Goal: Transaction & Acquisition: Purchase product/service

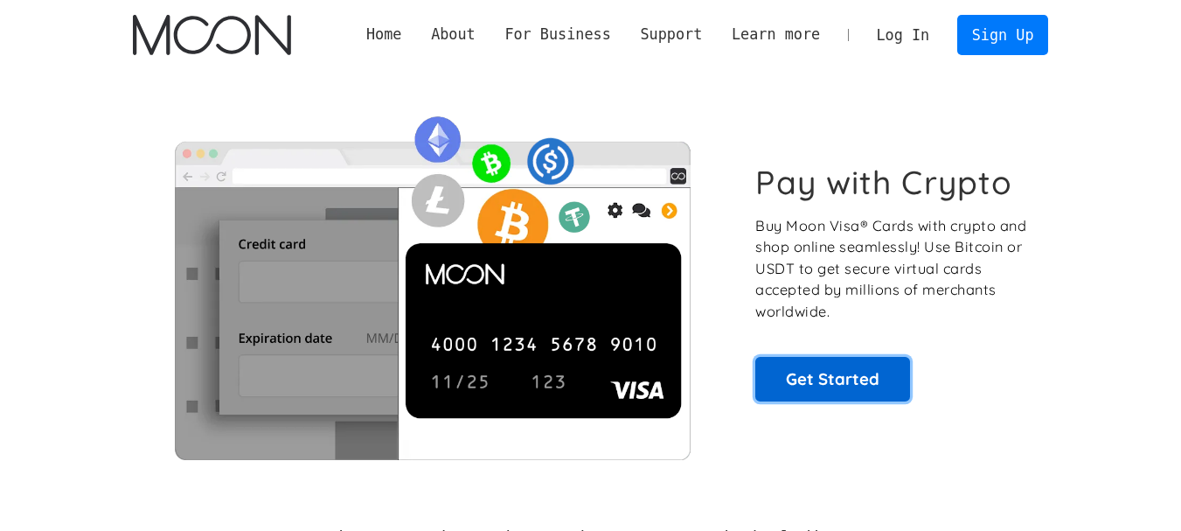
click at [792, 371] on link "Get Started" at bounding box center [832, 379] width 155 height 44
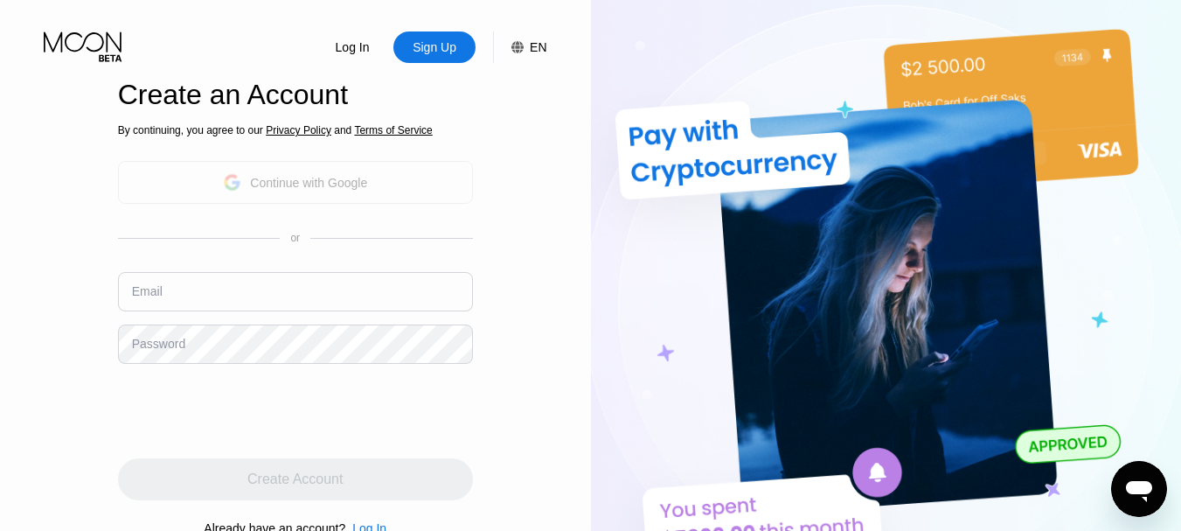
click at [290, 186] on div "Continue with Google" at bounding box center [308, 183] width 117 height 14
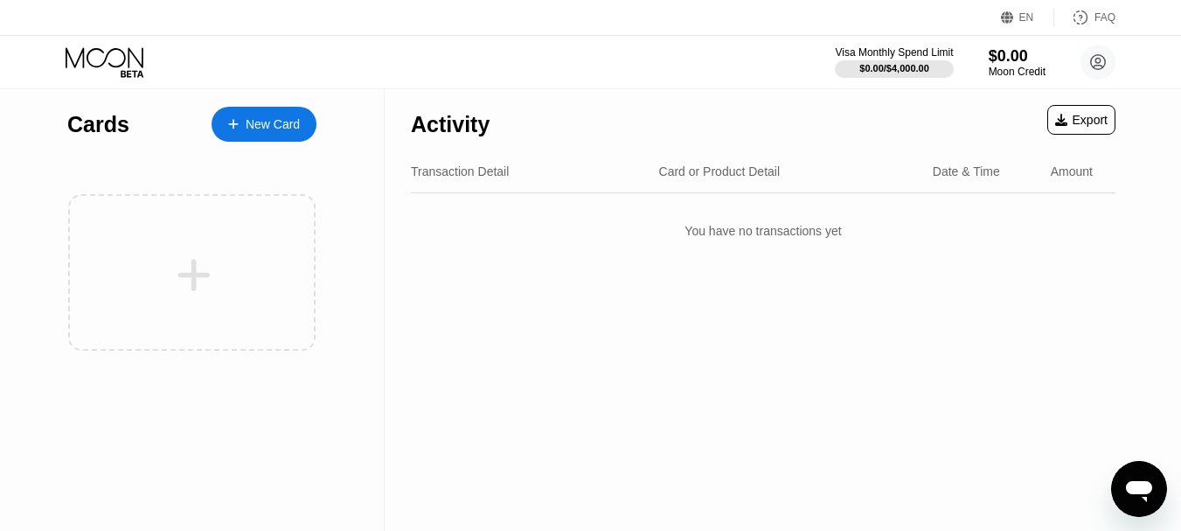
click at [266, 117] on div "New Card" at bounding box center [273, 124] width 54 height 15
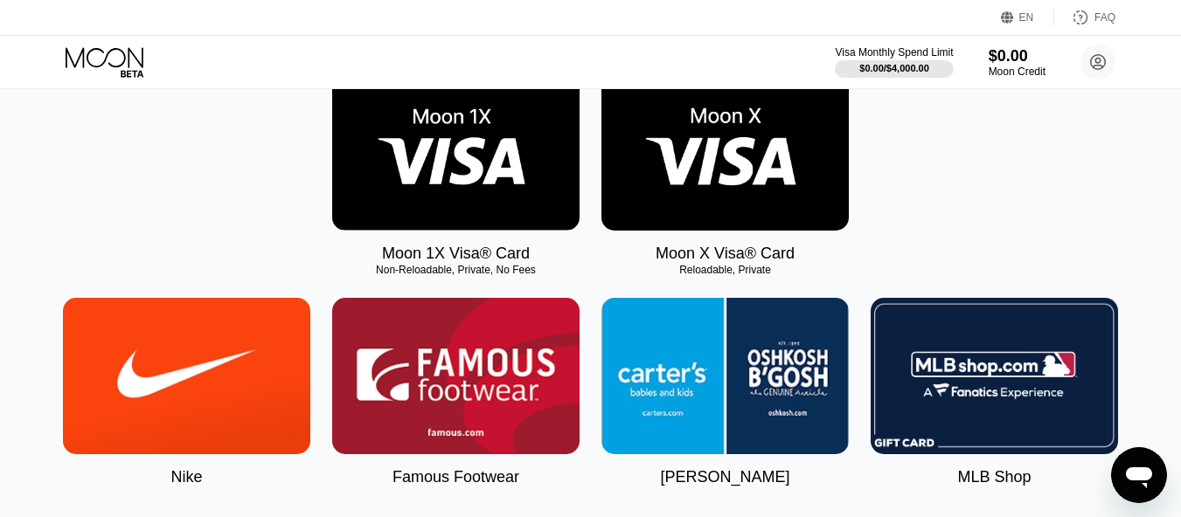
scroll to position [245, 0]
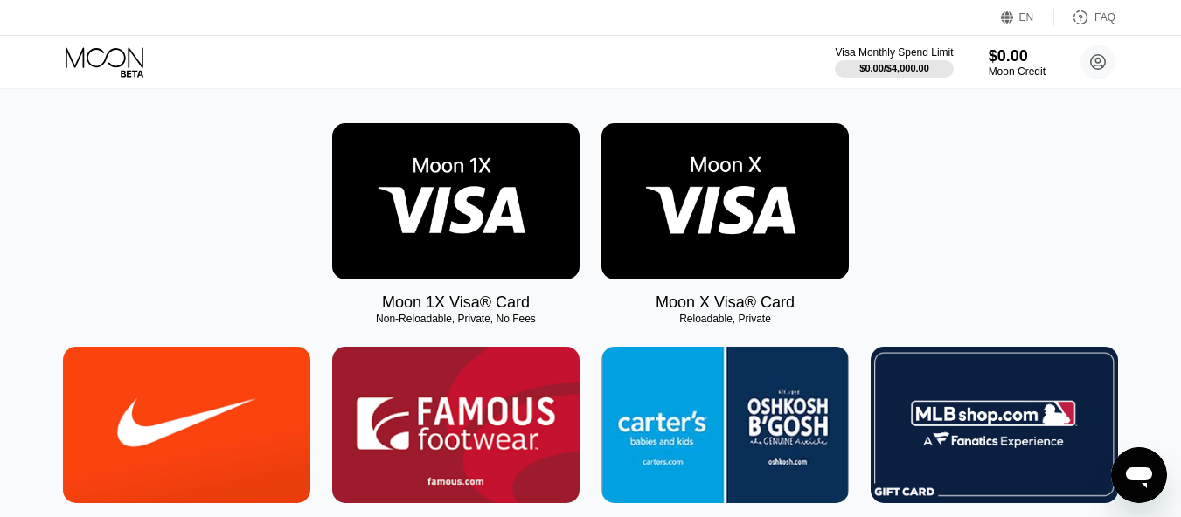
click at [691, 197] on img at bounding box center [724, 201] width 247 height 156
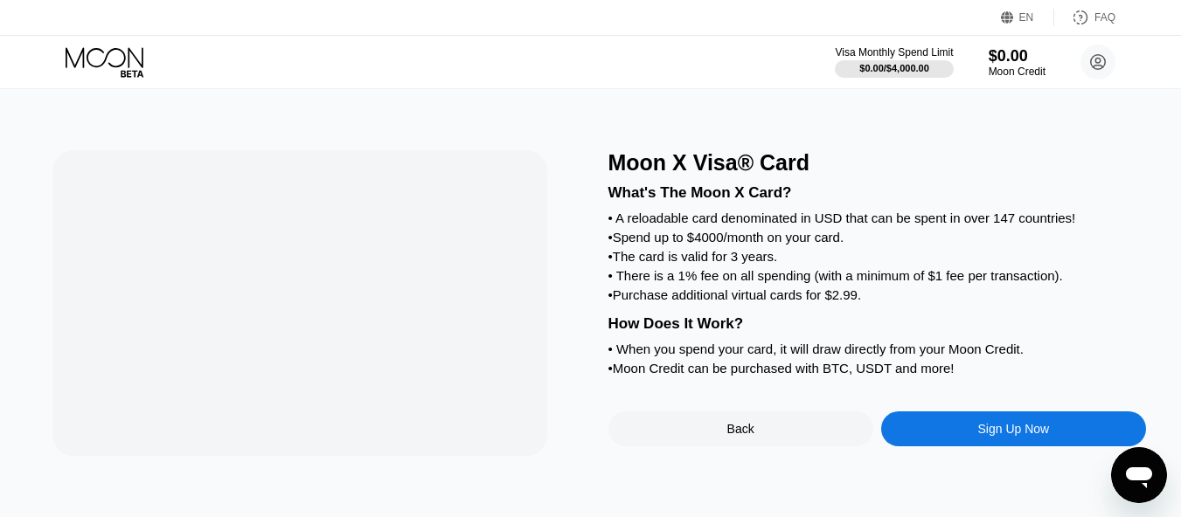
click at [686, 214] on div "What's The Moon X Card? • A reloadable card denominated in USD that can be spen…" at bounding box center [877, 278] width 538 height 205
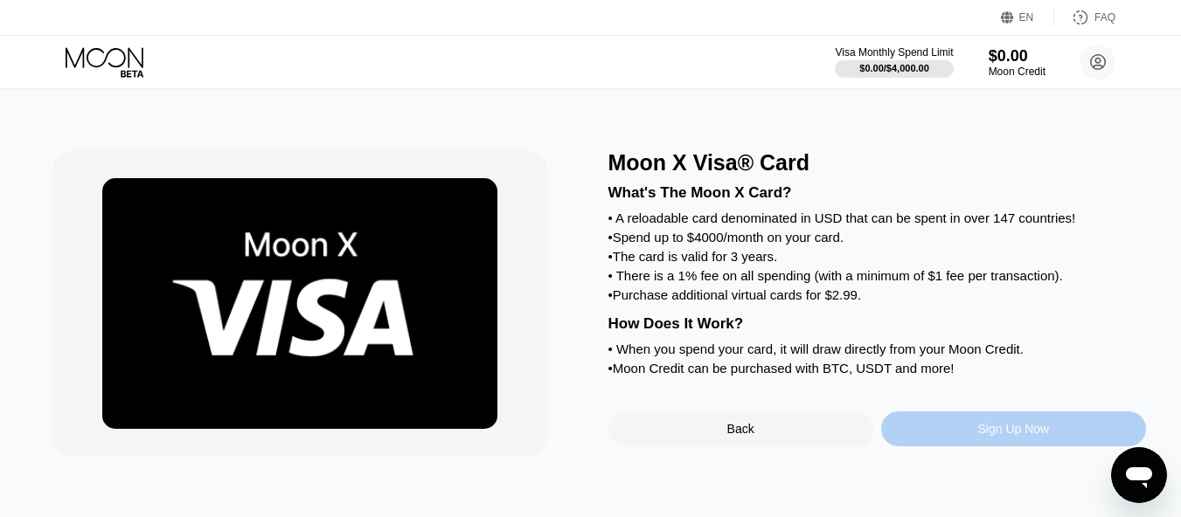
click at [965, 447] on div "Sign Up Now" at bounding box center [1013, 429] width 265 height 35
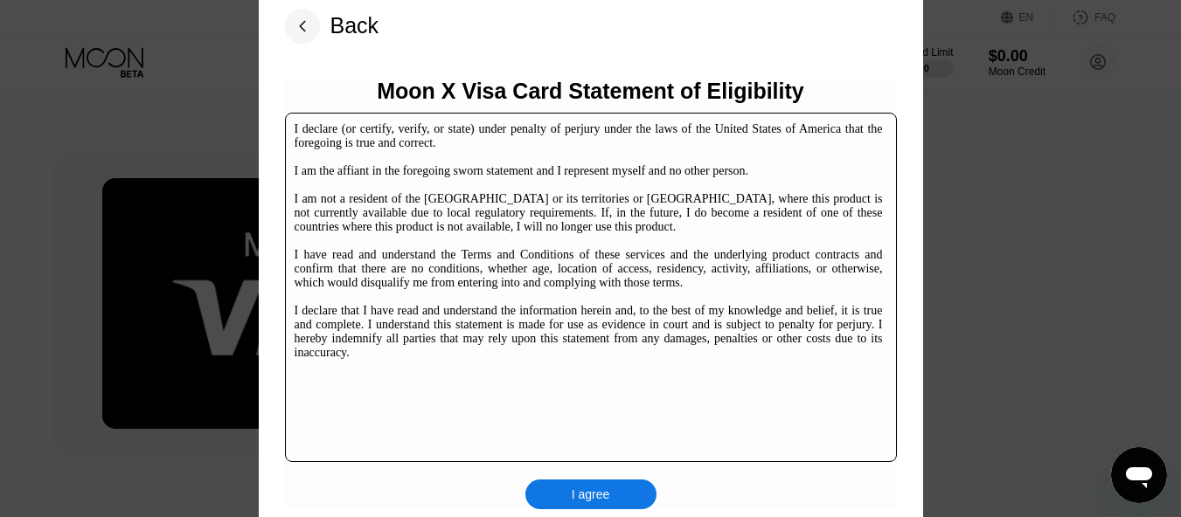
click at [605, 491] on div "I agree" at bounding box center [591, 495] width 38 height 16
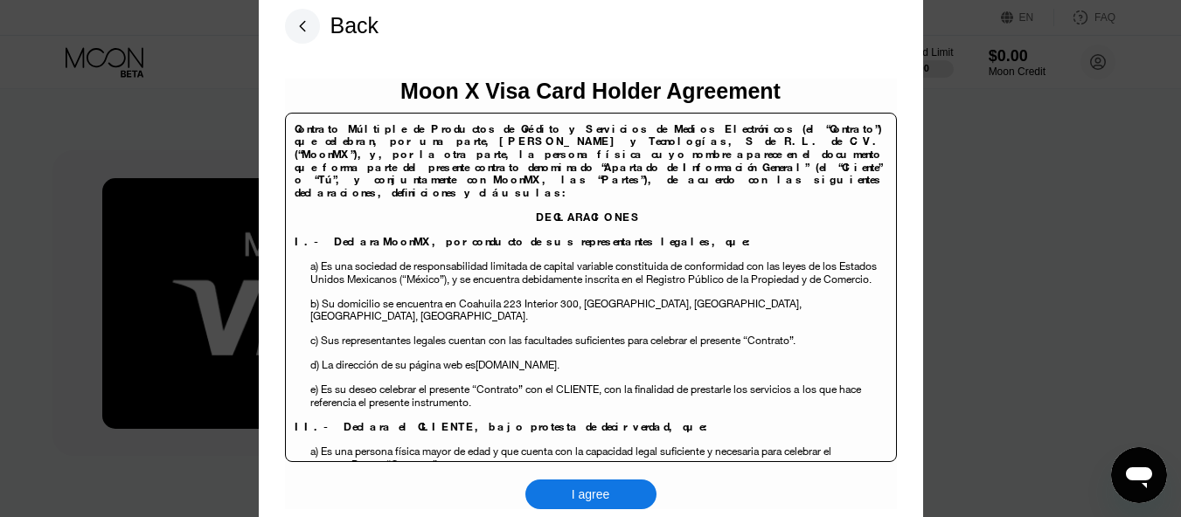
click at [585, 496] on div "I agree" at bounding box center [591, 495] width 38 height 16
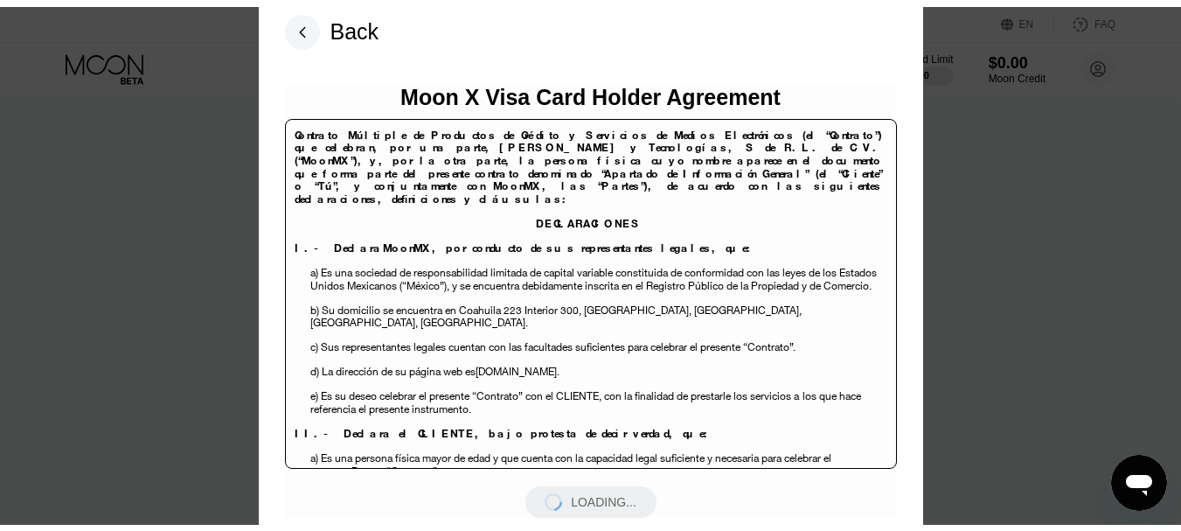
scroll to position [8253, 0]
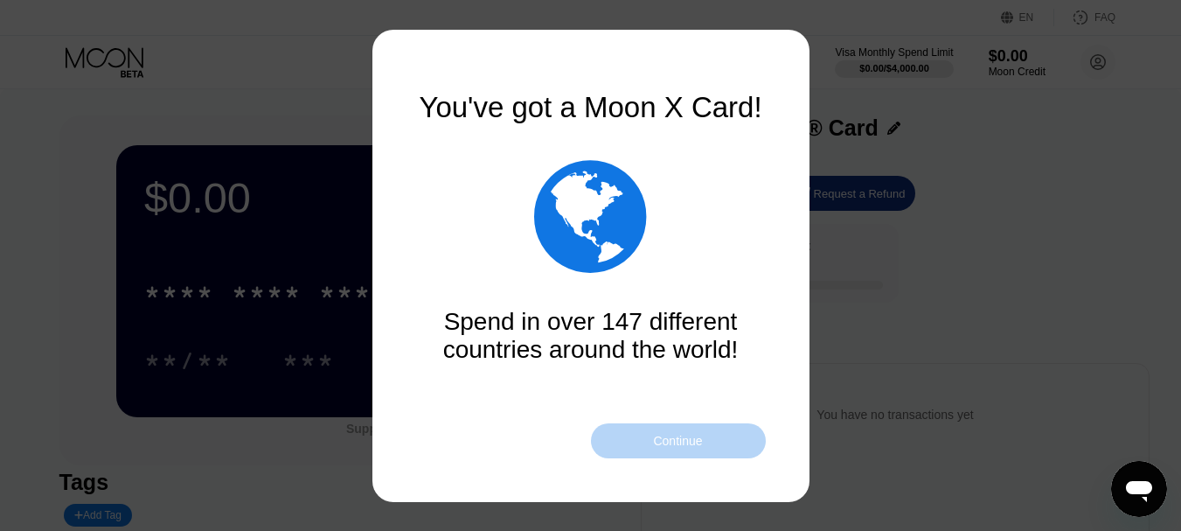
click at [657, 443] on div "Continue" at bounding box center [677, 441] width 49 height 14
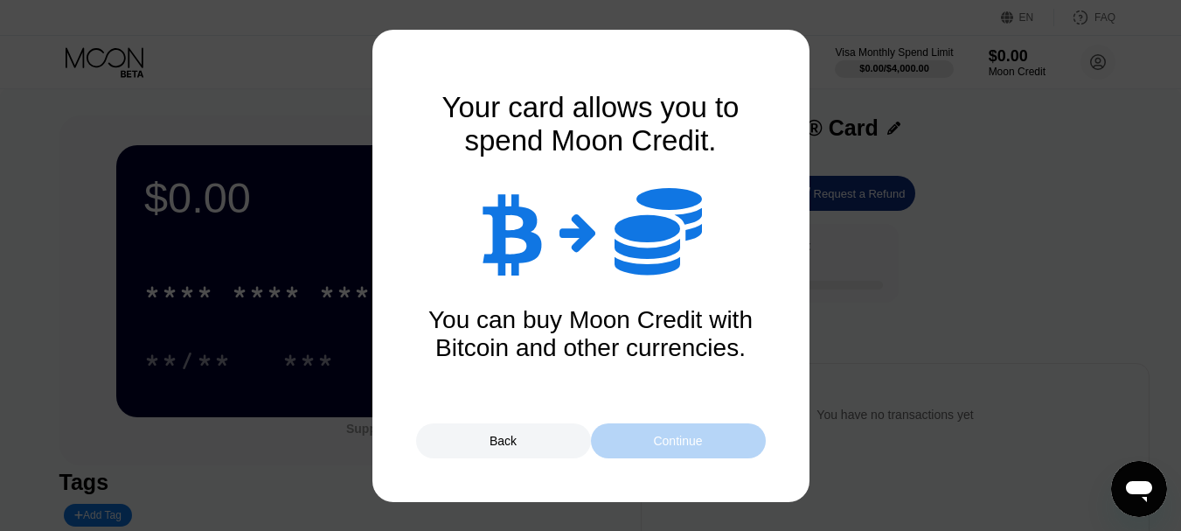
click at [657, 443] on div "Continue" at bounding box center [677, 441] width 49 height 14
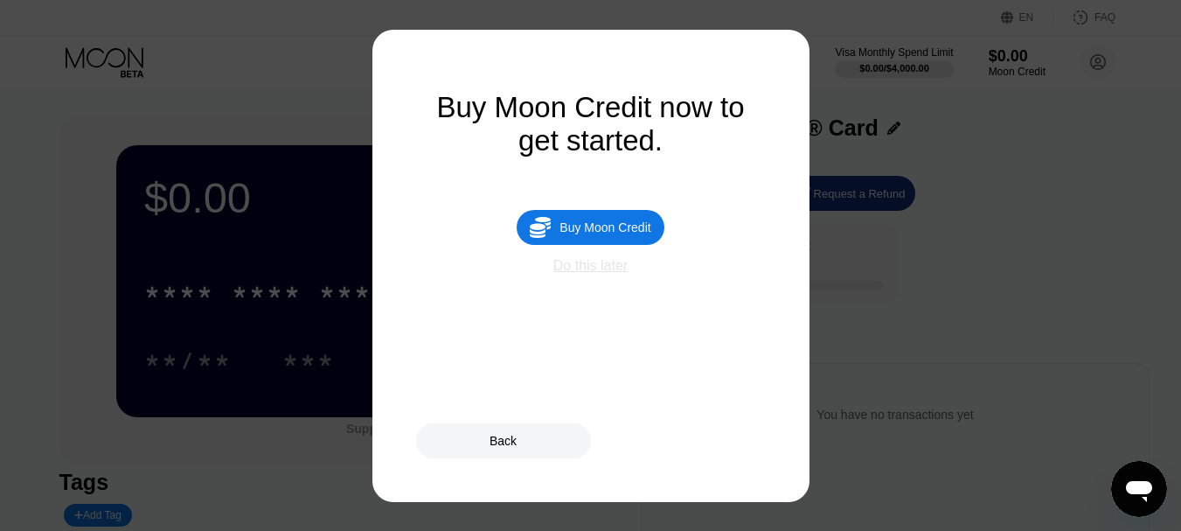
click at [586, 274] on div "Do this later" at bounding box center [590, 266] width 74 height 16
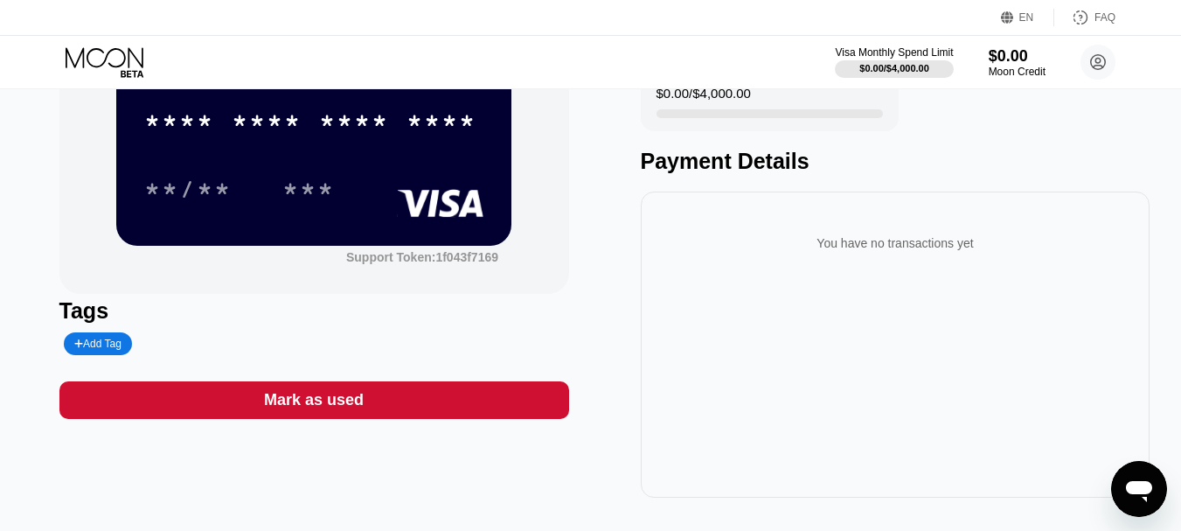
scroll to position [204, 0]
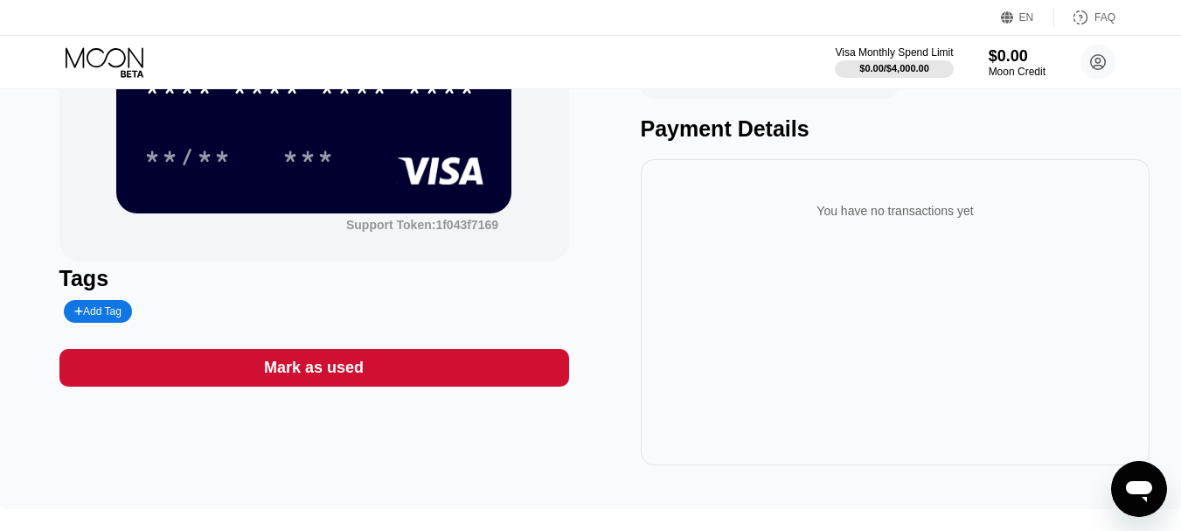
click at [319, 378] on div "Mark as used" at bounding box center [314, 368] width 100 height 20
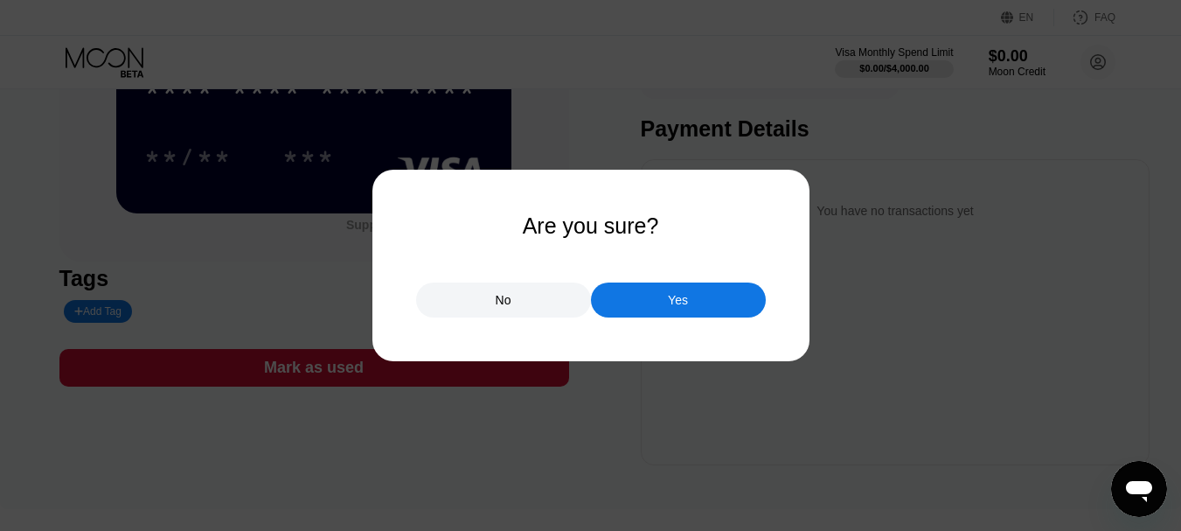
click at [696, 288] on div "Yes" at bounding box center [678, 299] width 175 height 35
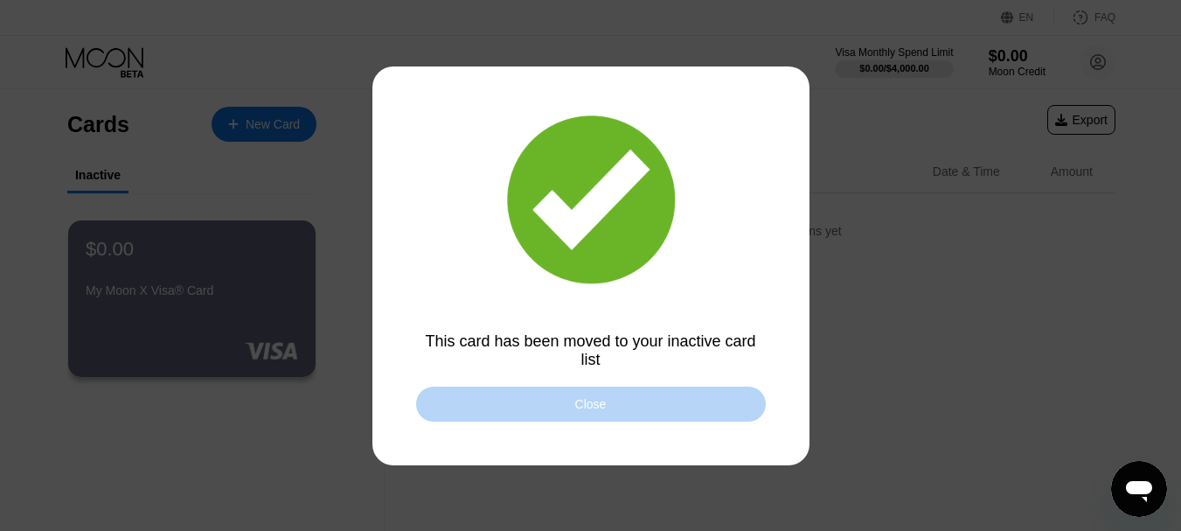
click at [566, 410] on div "Close" at bounding box center [591, 403] width 350 height 35
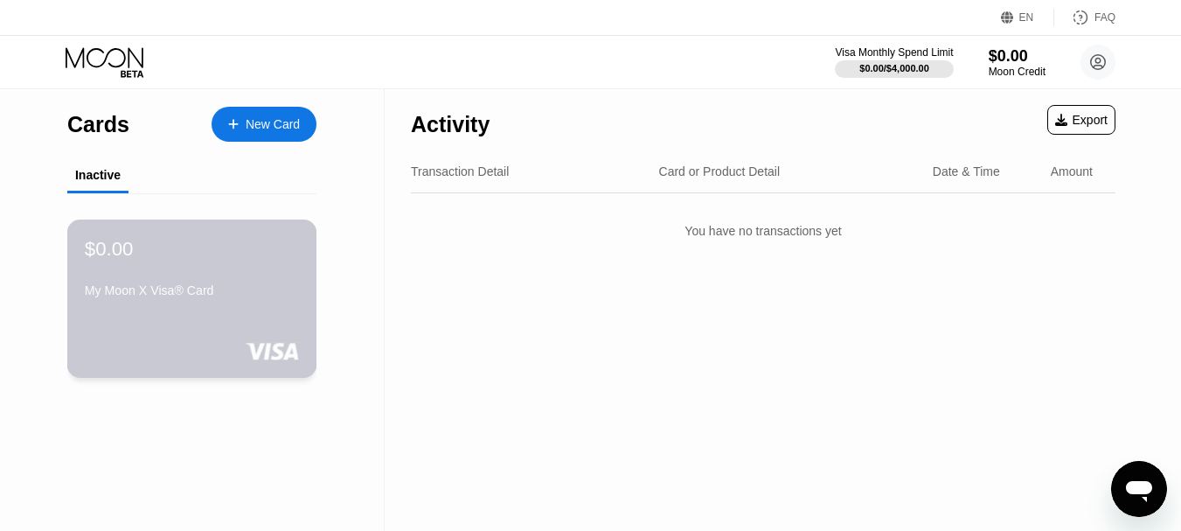
click at [253, 277] on div "$0.00 My Moon X Visa® Card" at bounding box center [192, 270] width 214 height 67
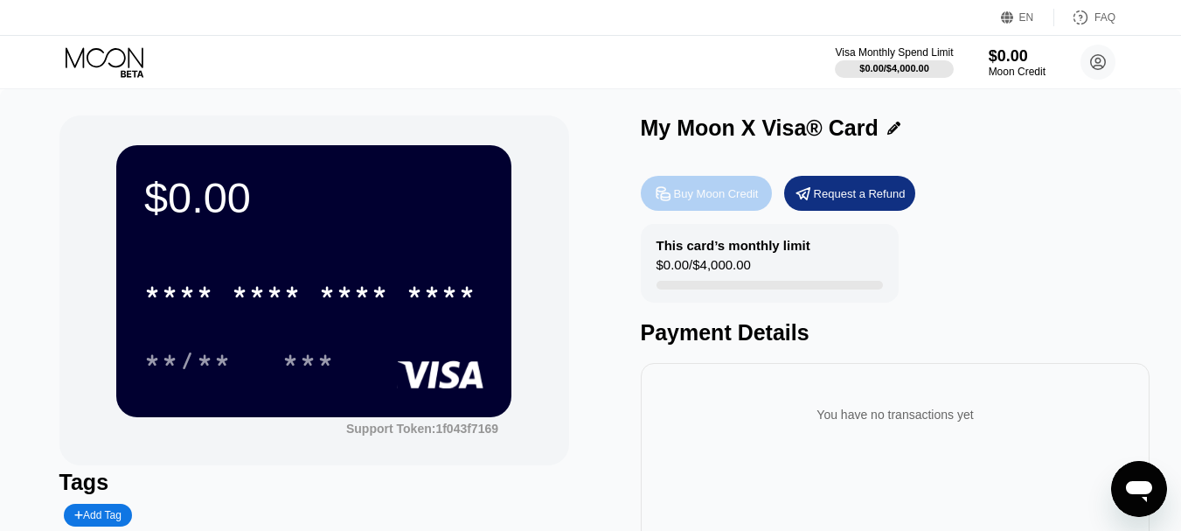
click at [730, 199] on div "Buy Moon Credit" at bounding box center [716, 193] width 85 height 15
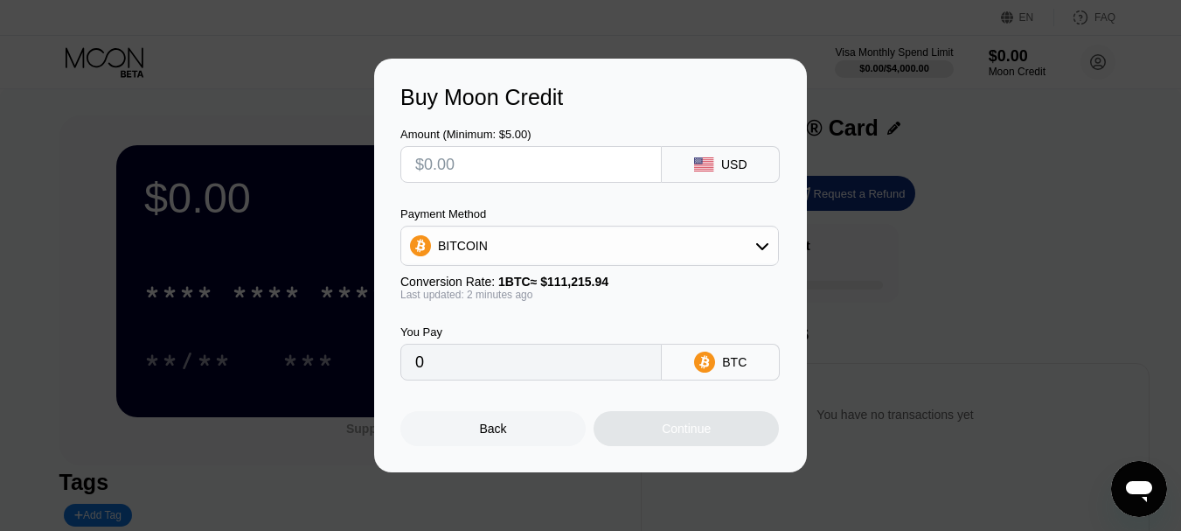
click at [512, 427] on div "Back" at bounding box center [492, 428] width 185 height 35
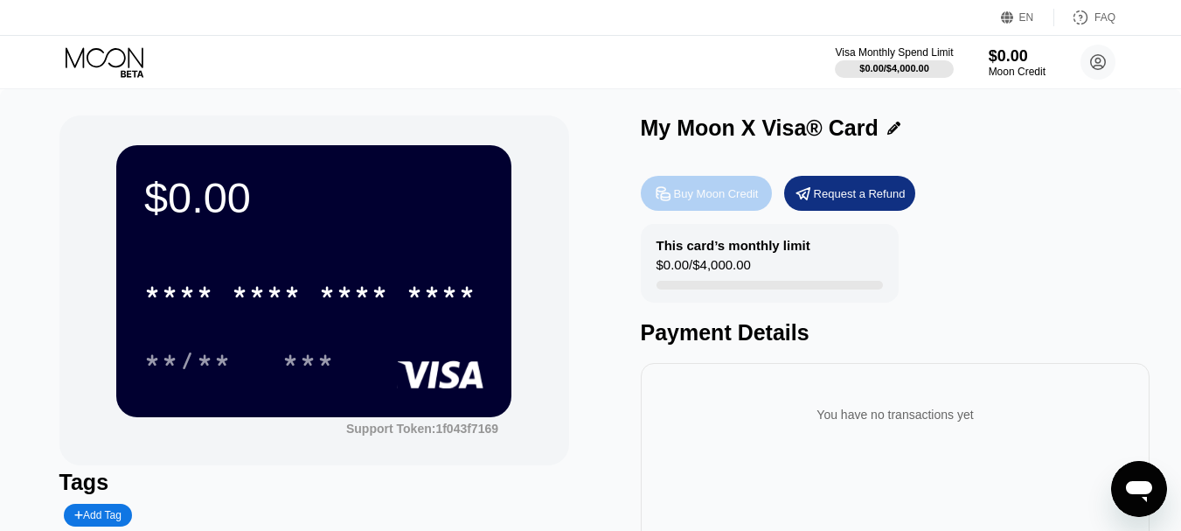
click at [721, 198] on div "Buy Moon Credit" at bounding box center [716, 193] width 85 height 15
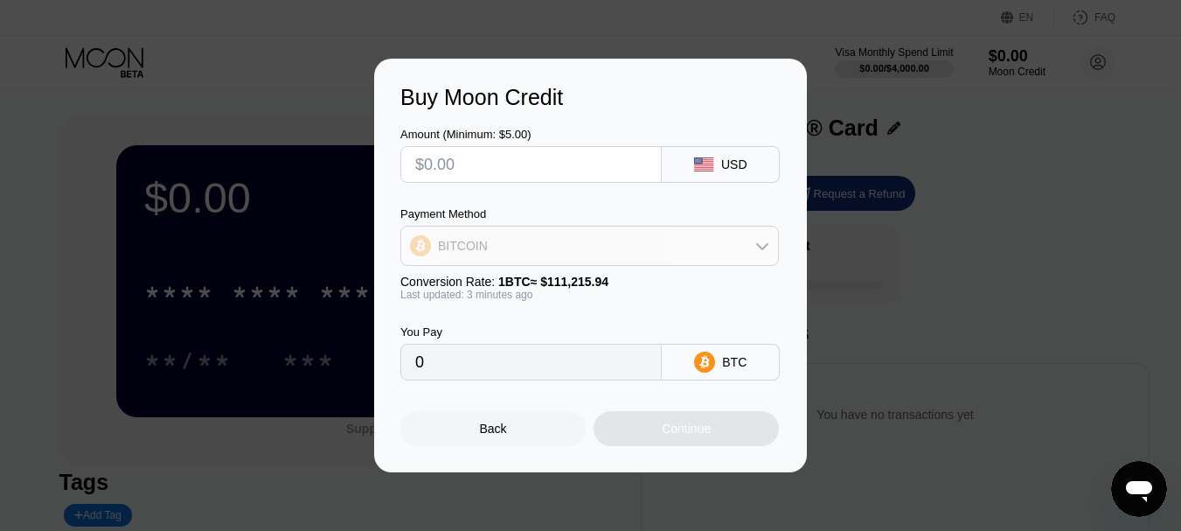
click at [756, 244] on icon at bounding box center [762, 246] width 14 height 14
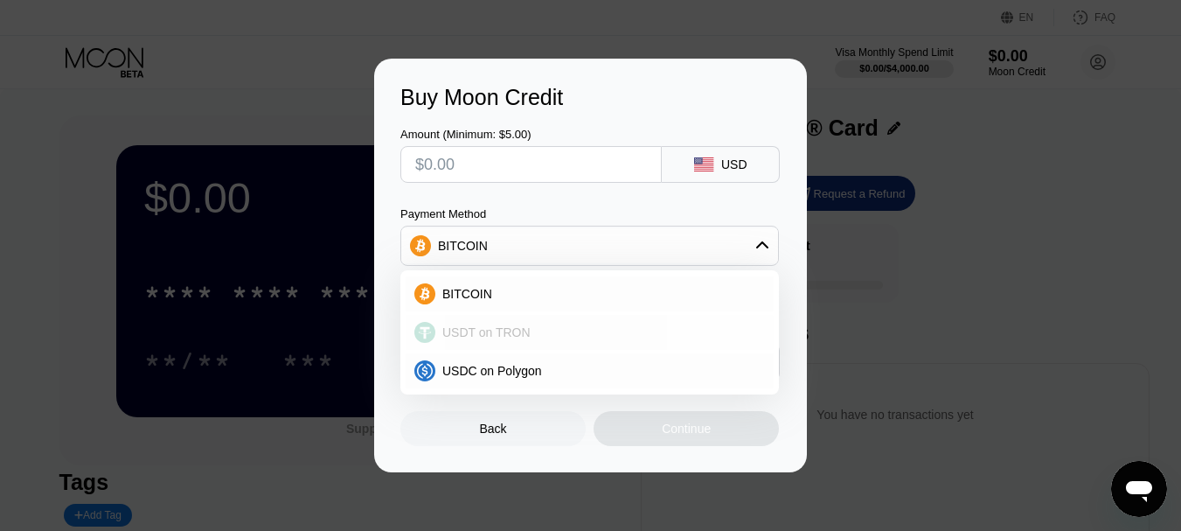
click at [508, 337] on span "USDT on TRON" at bounding box center [486, 332] width 88 height 14
type input "0.00"
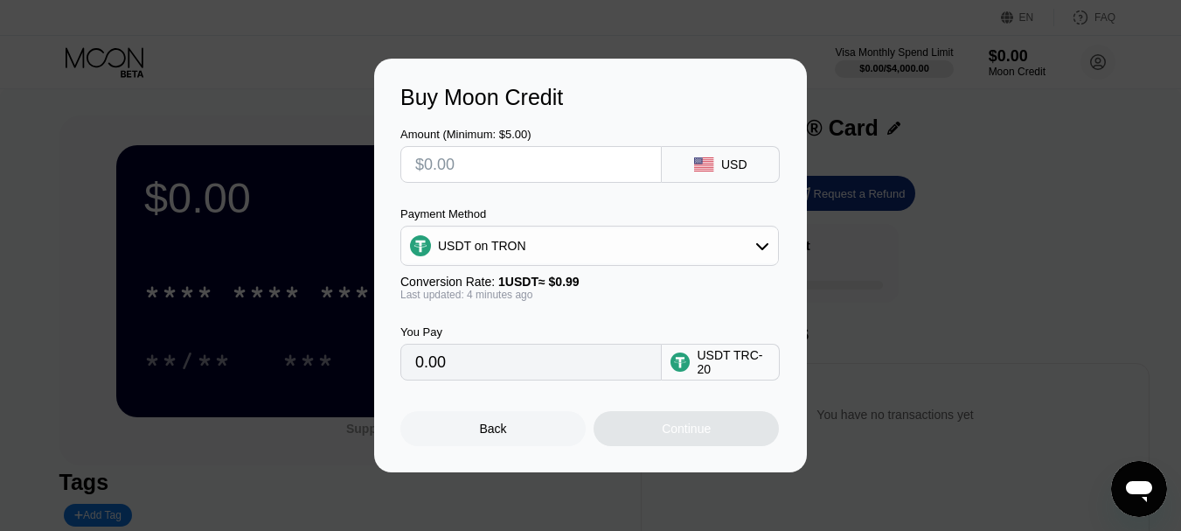
click at [495, 432] on div "Back" at bounding box center [493, 428] width 27 height 14
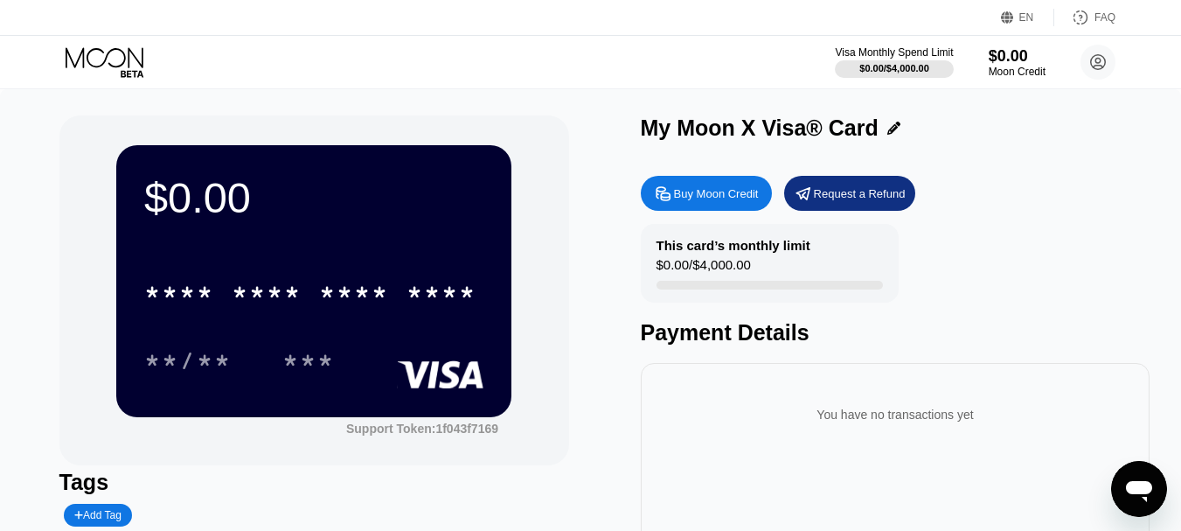
click at [867, 194] on div "Request a Refund" at bounding box center [860, 193] width 92 height 15
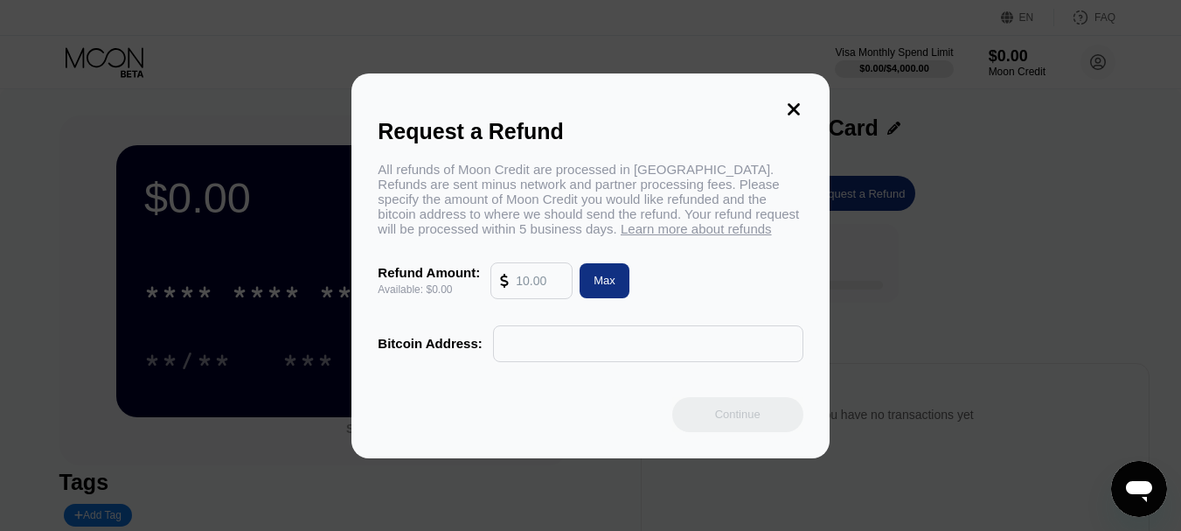
click at [539, 289] on input "text" at bounding box center [539, 280] width 47 height 35
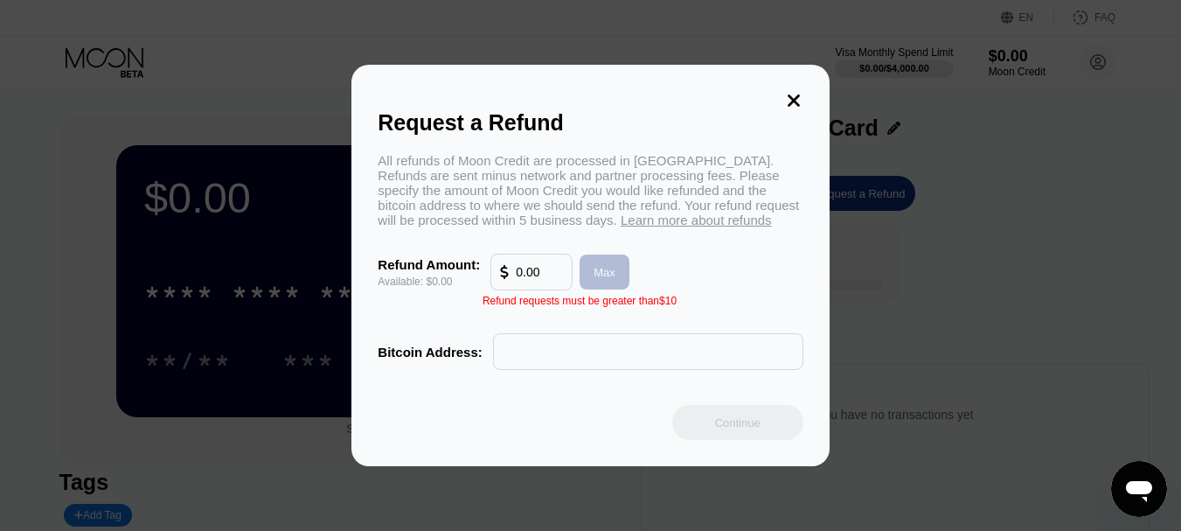
click at [607, 280] on div "Max" at bounding box center [605, 272] width 22 height 15
click at [534, 287] on input "0.00" at bounding box center [539, 271] width 47 height 35
type input "0.00"
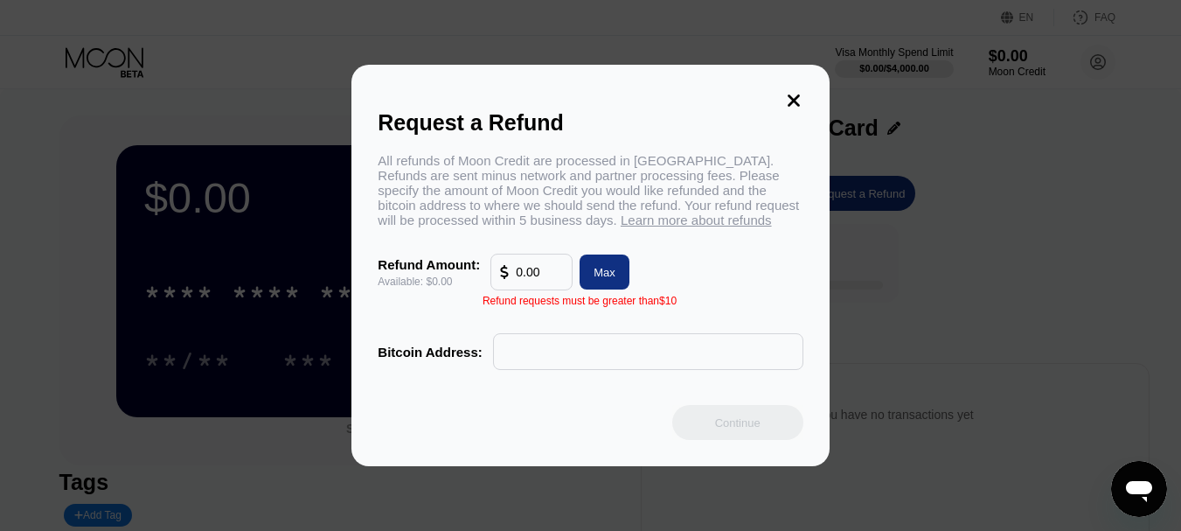
click at [595, 277] on div "Max" at bounding box center [605, 272] width 22 height 15
click at [511, 369] on input "text" at bounding box center [648, 351] width 291 height 35
click at [795, 94] on icon at bounding box center [794, 100] width 12 height 12
